Goal: Find specific page/section: Find specific page/section

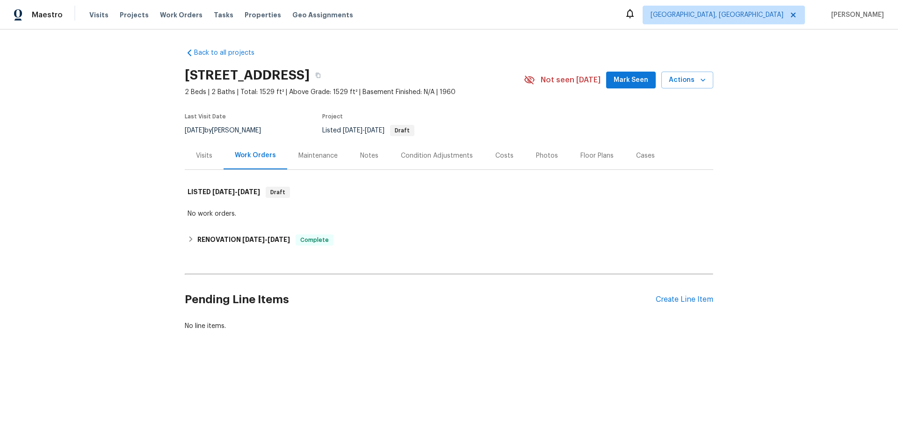
click at [370, 159] on div "Notes" at bounding box center [369, 155] width 18 height 9
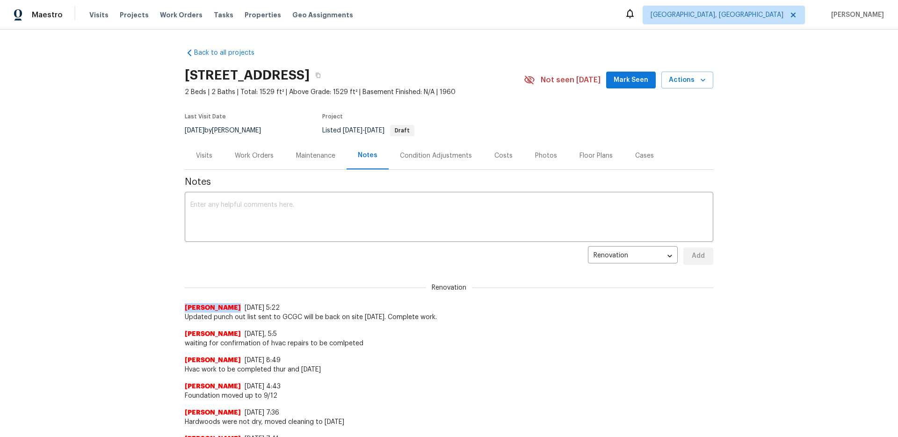
drag, startPoint x: 185, startPoint y: 307, endPoint x: 231, endPoint y: 305, distance: 45.9
click at [231, 305] on div "[PERSON_NAME] [DATE] 5:22" at bounding box center [449, 307] width 528 height 9
copy span "[PERSON_NAME]"
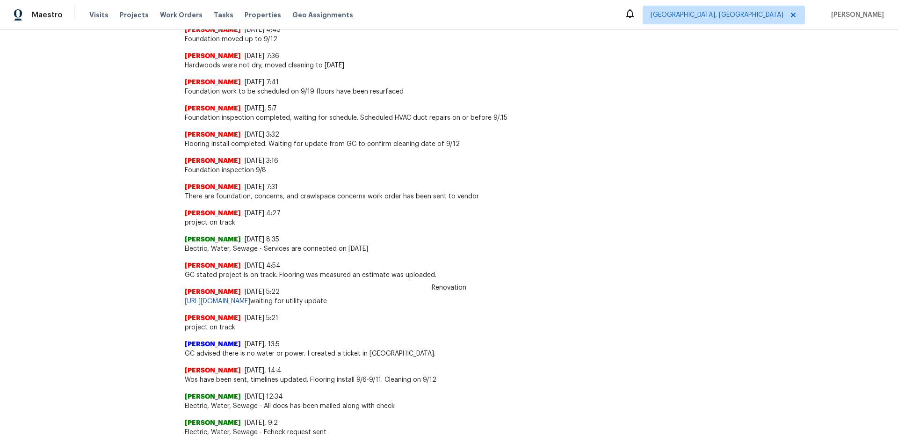
scroll to position [357, 0]
